Goal: Find specific page/section: Find specific page/section

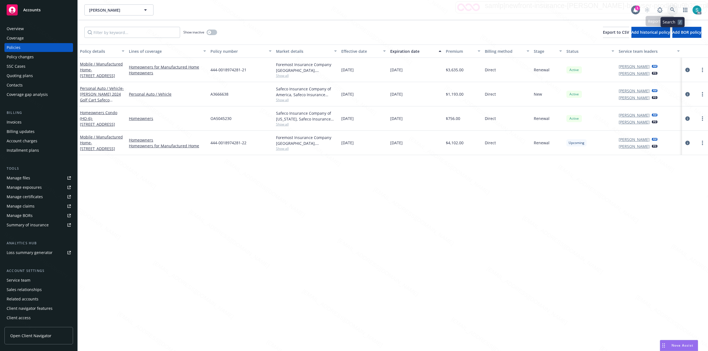
click at [673, 8] on icon at bounding box center [672, 9] width 5 height 5
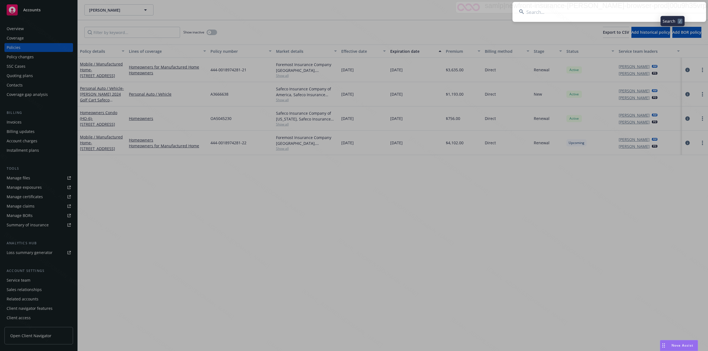
click at [592, 12] on input at bounding box center [609, 12] width 194 height 20
type input "[PERSON_NAME], [PERSON_NAME] & [PERSON_NAME] E"
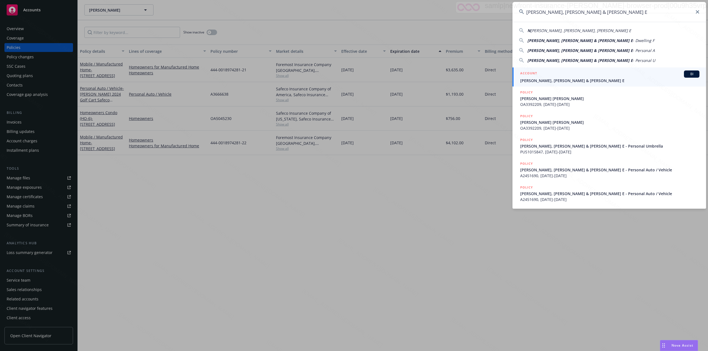
click at [564, 79] on span "[PERSON_NAME], [PERSON_NAME] & [PERSON_NAME] E" at bounding box center [609, 81] width 179 height 6
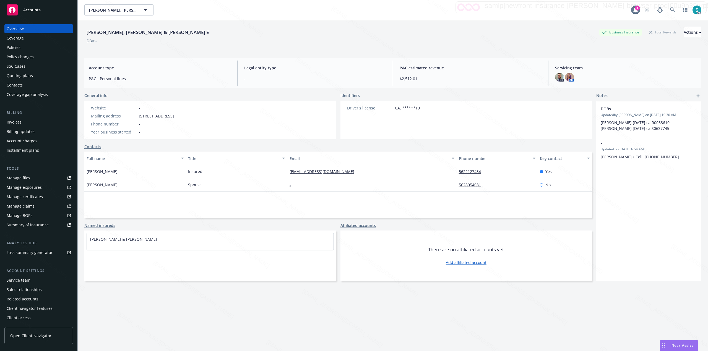
click at [19, 44] on div "Policies" at bounding box center [14, 47] width 14 height 9
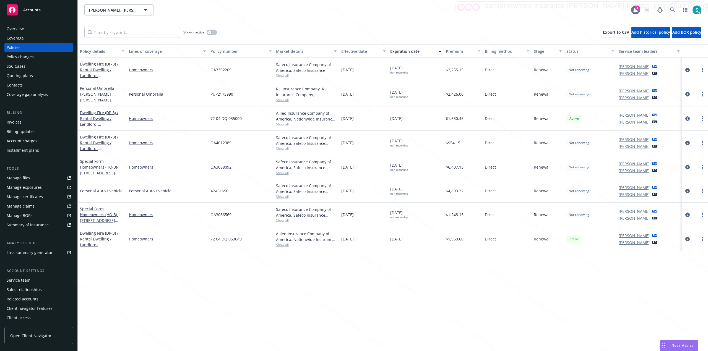
click at [29, 177] on div "Manage files" at bounding box center [19, 178] width 24 height 9
click at [671, 9] on icon at bounding box center [672, 9] width 5 height 5
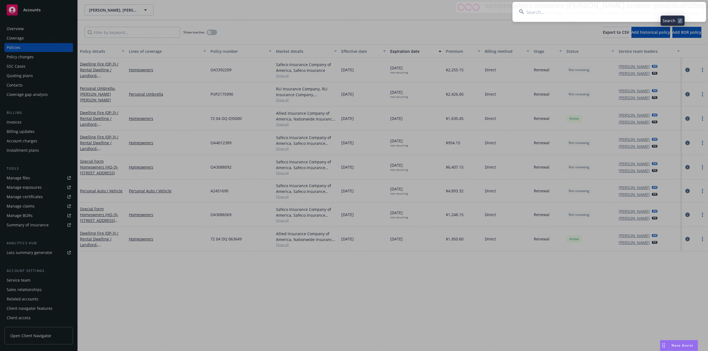
click at [613, 14] on input at bounding box center [609, 12] width 194 height 20
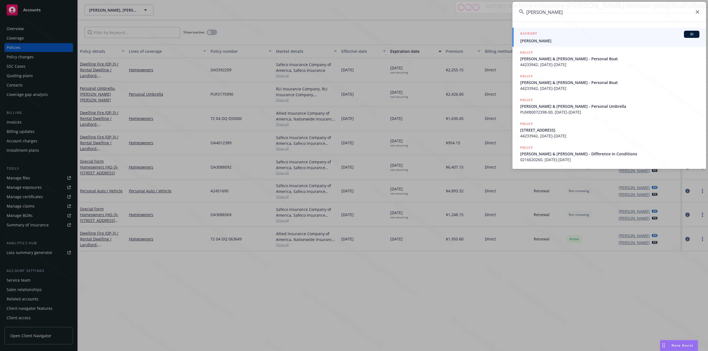
type input "[PERSON_NAME]"
click at [540, 45] on link "ACCOUNT BI [PERSON_NAME]" at bounding box center [609, 37] width 194 height 19
